Goal: Task Accomplishment & Management: Manage account settings

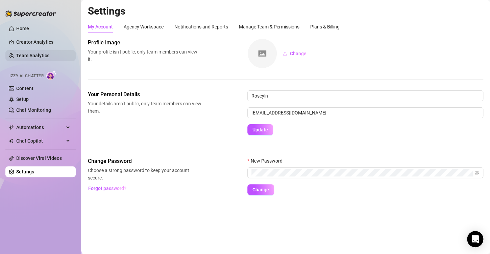
click at [34, 55] on link "Team Analytics" at bounding box center [32, 55] width 33 height 5
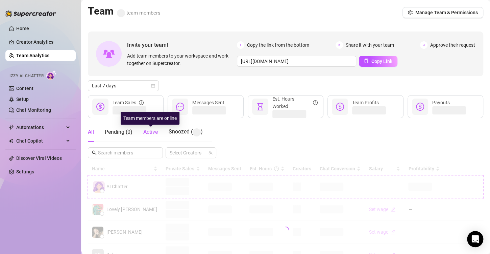
click at [151, 133] on span "Active" at bounding box center [150, 131] width 15 height 6
click at [150, 134] on span "Active" at bounding box center [150, 131] width 15 height 6
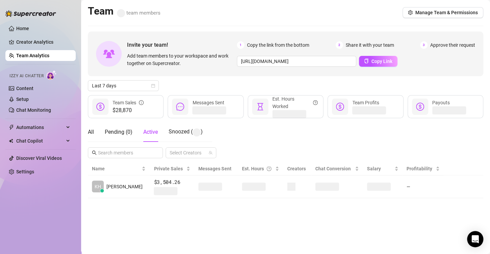
click at [44, 53] on link "Team Analytics" at bounding box center [32, 55] width 33 height 5
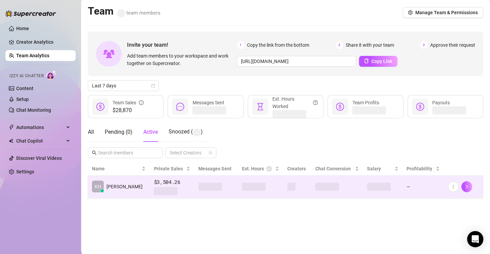
click at [287, 188] on span at bounding box center [291, 186] width 8 height 8
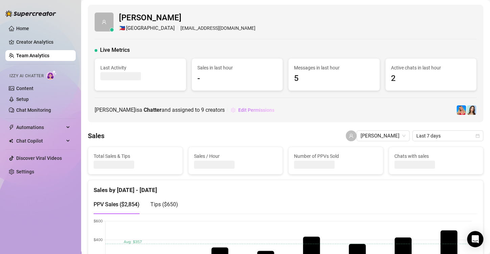
click at [240, 114] on button "Edit Permissions" at bounding box center [253, 109] width 44 height 11
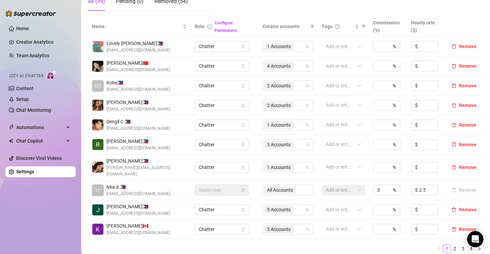
scroll to position [169, 0]
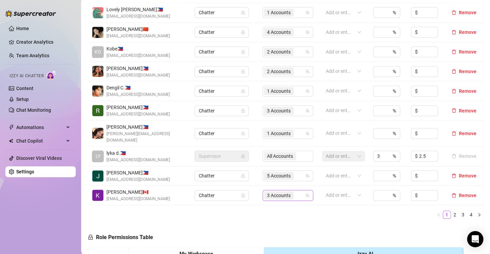
click at [276, 191] on span "3 Accounts" at bounding box center [279, 194] width 24 height 7
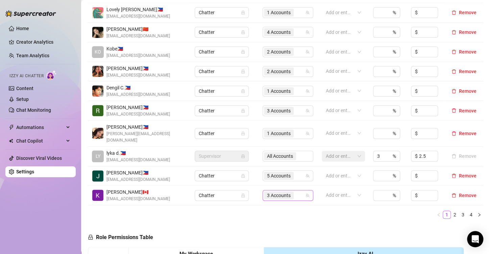
click at [279, 191] on span "3 Accounts" at bounding box center [279, 194] width 24 height 7
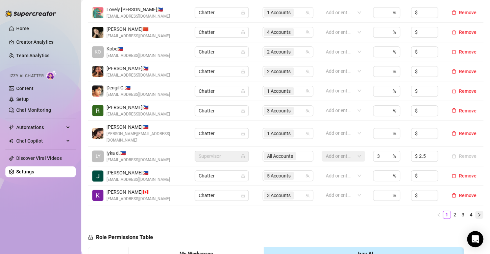
click at [477, 212] on icon "right" at bounding box center [479, 214] width 4 height 4
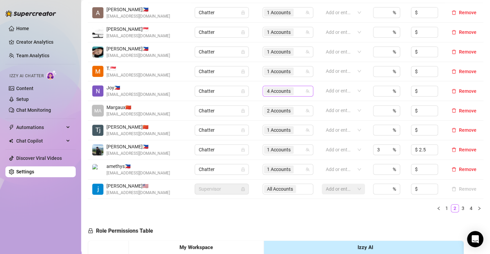
click at [273, 88] on span "4 Accounts" at bounding box center [279, 90] width 24 height 7
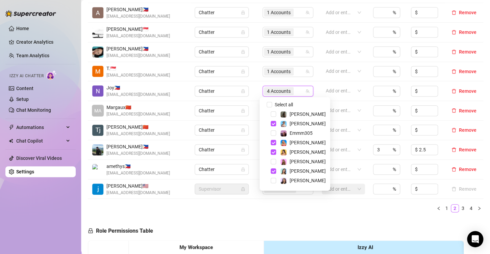
click at [283, 212] on div "Name Role Configure Permissions Creator accounts Tags Commission (%) Hourly rat…" at bounding box center [286, 99] width 396 height 235
